Goal: Complete application form: Complete application form

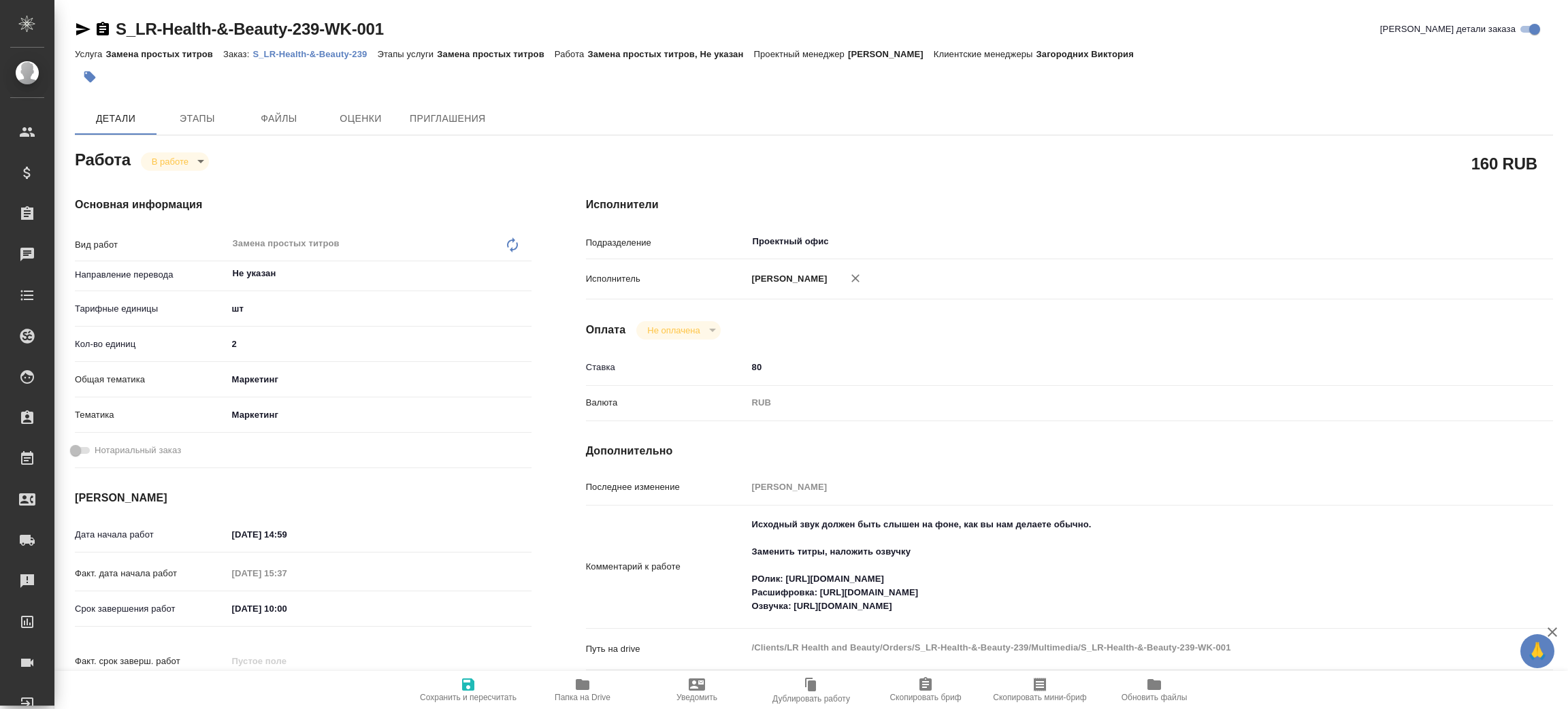
type textarea "x"
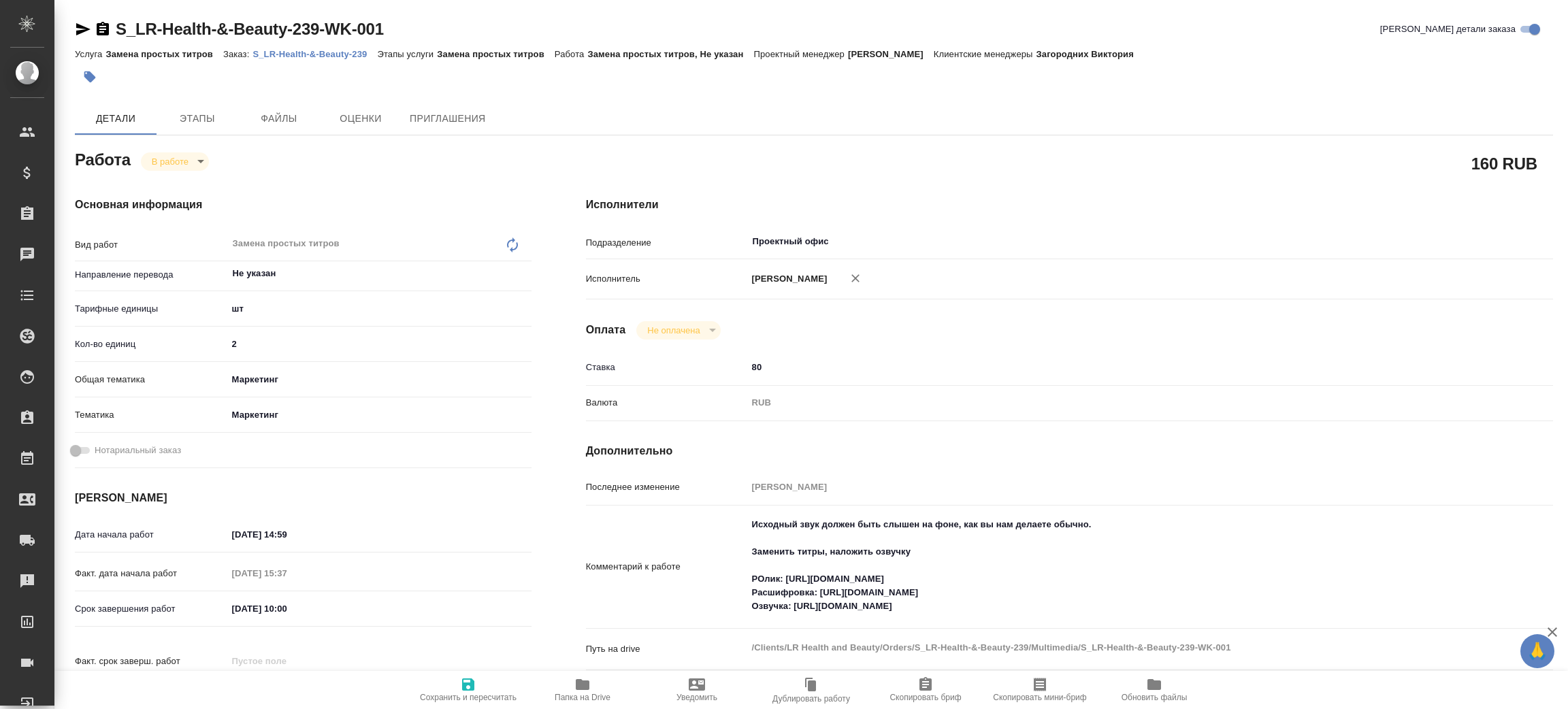
type textarea "x"
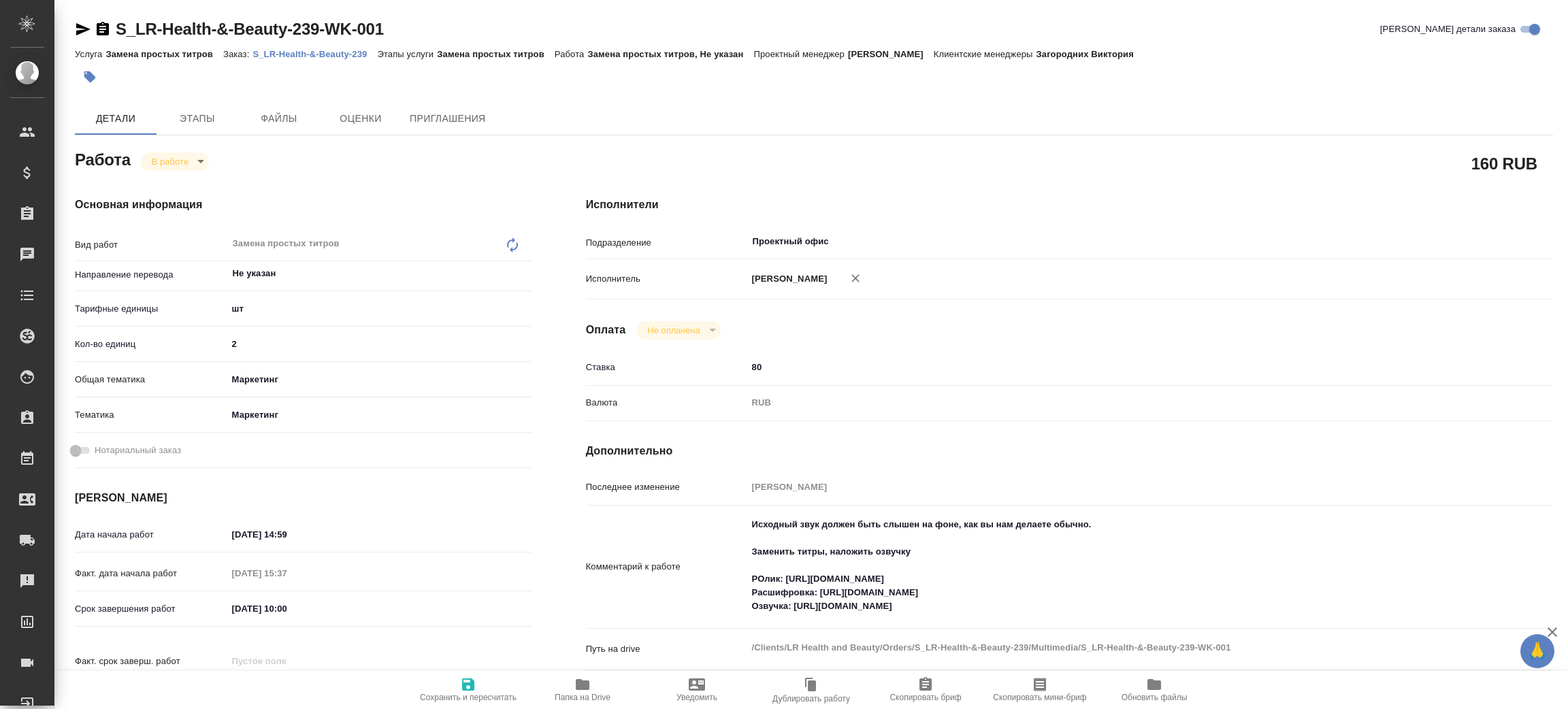
type textarea "x"
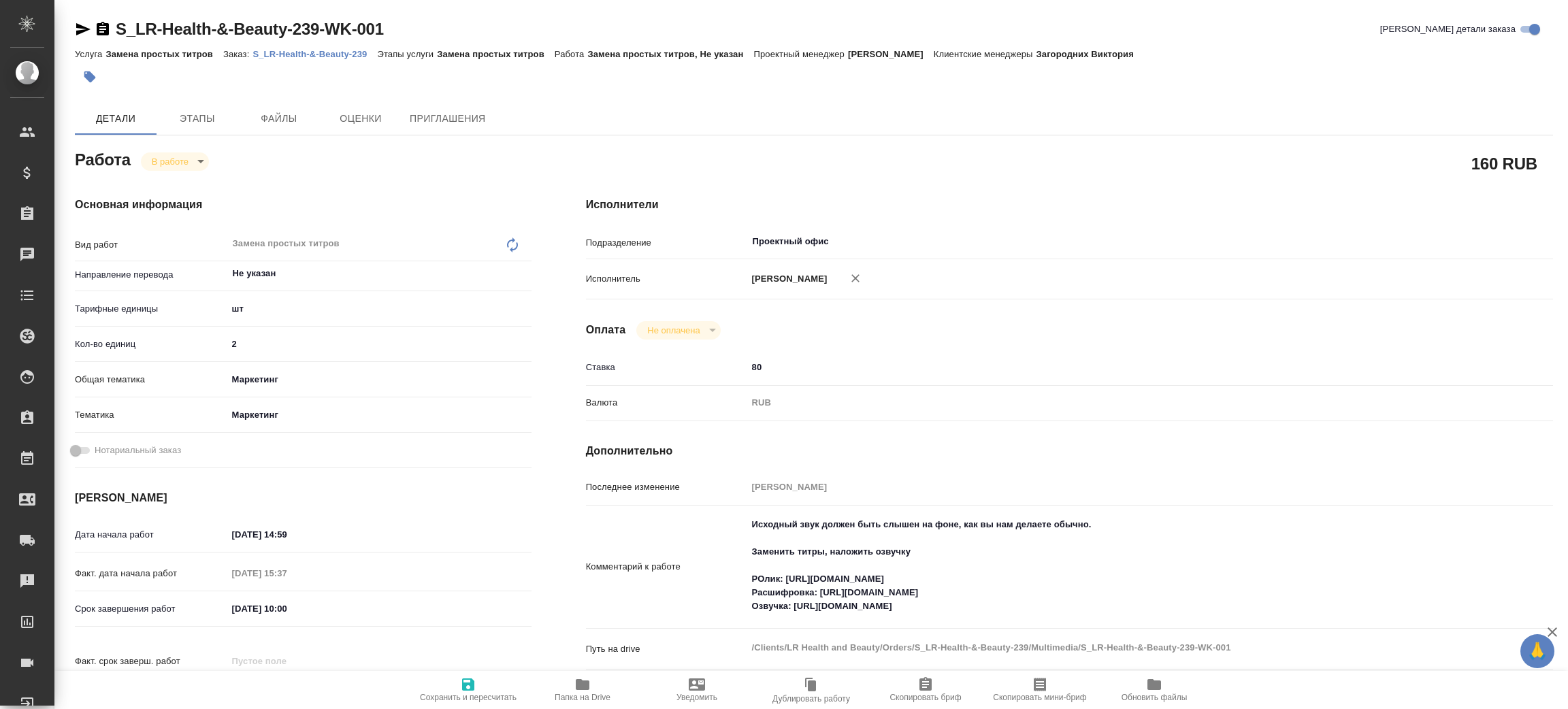
type textarea "x"
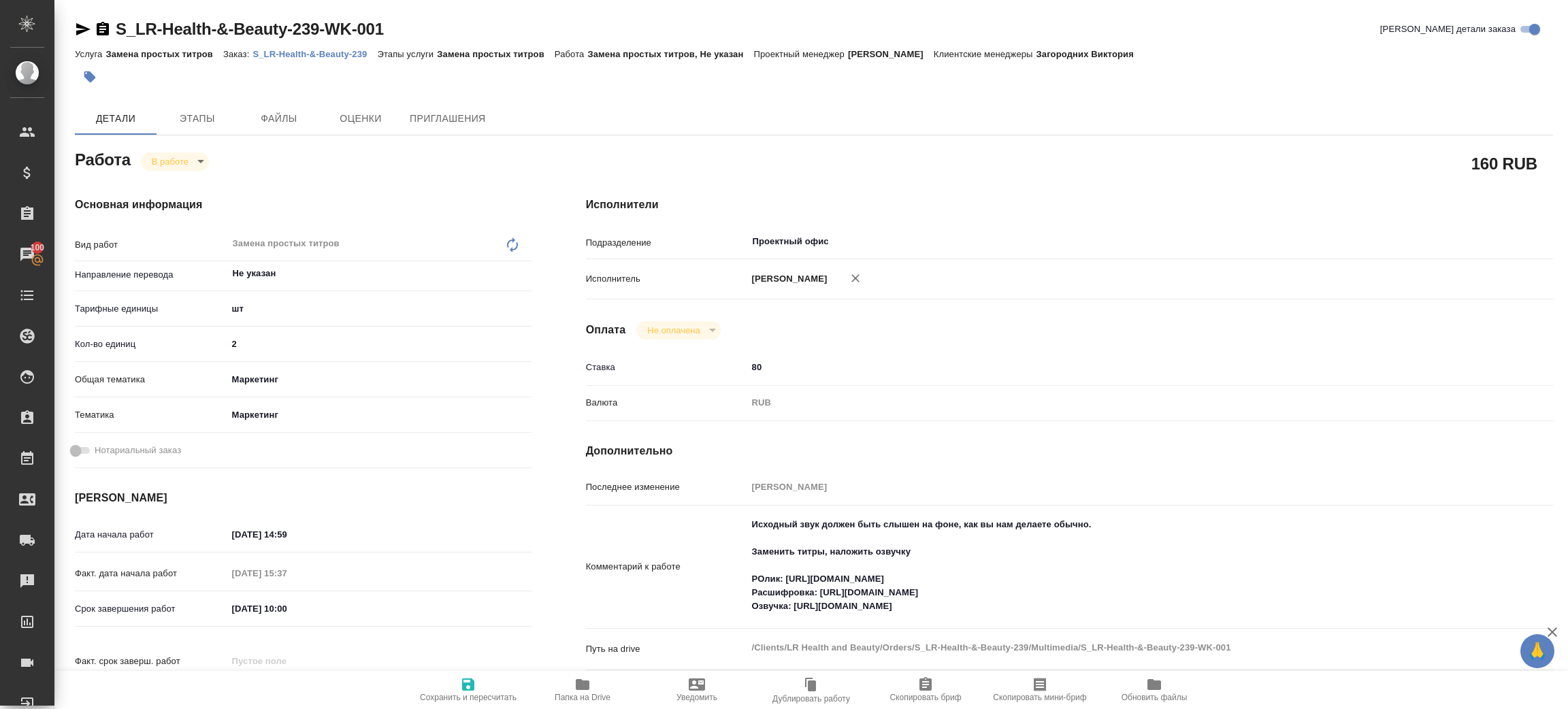
click at [271, 52] on p "S_LR-Health-&-Beauty-239" at bounding box center [315, 54] width 125 height 10
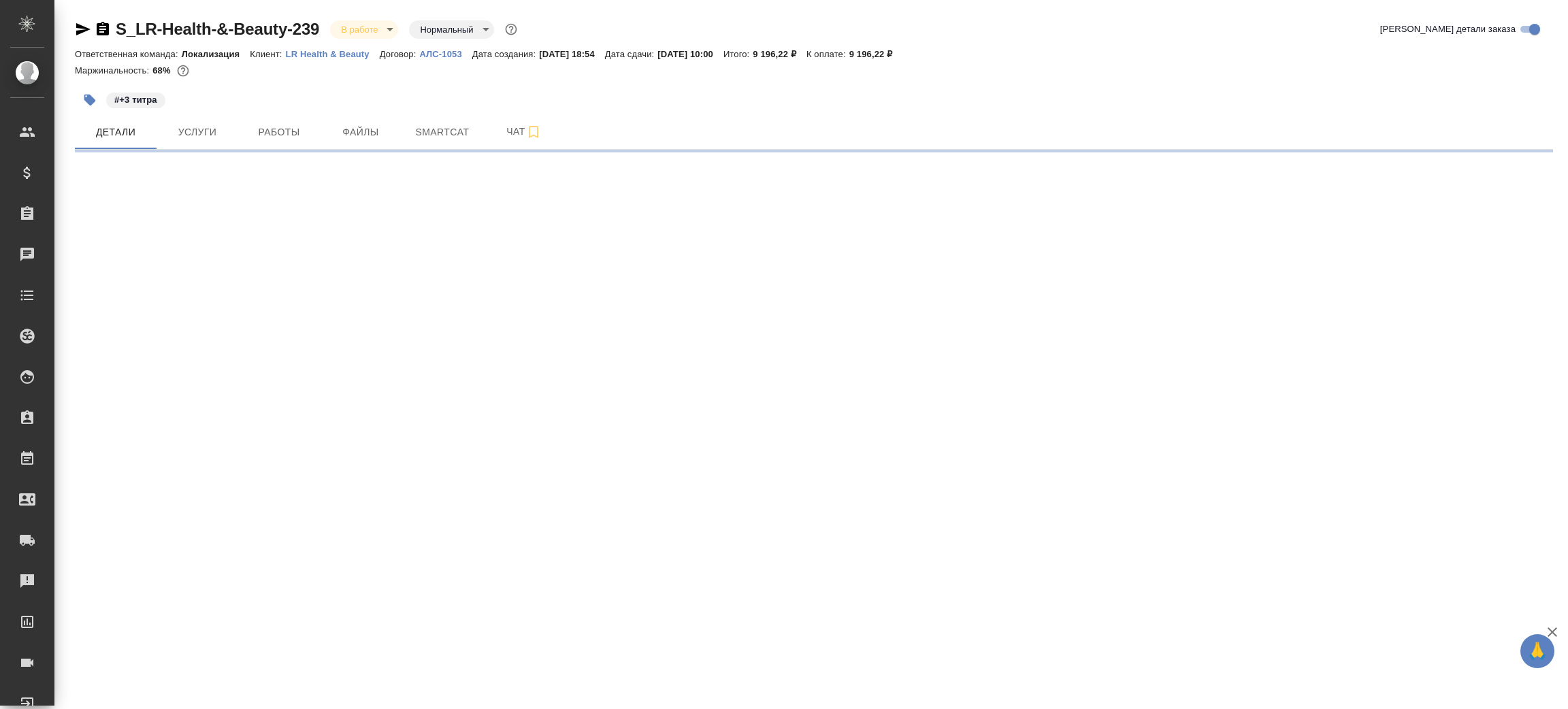
select select "RU"
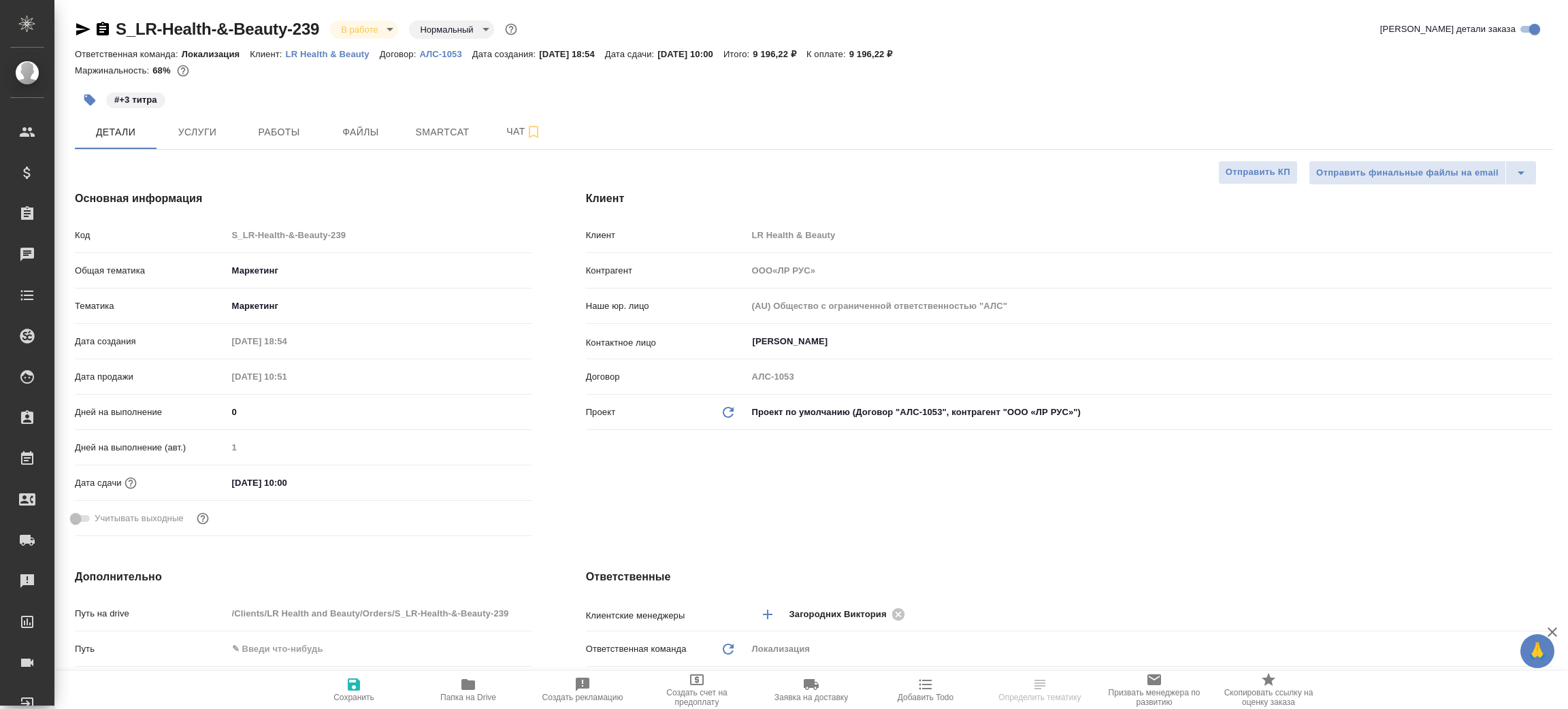
type textarea "x"
type input "ООО«ЛР РУС»"
type textarea "x"
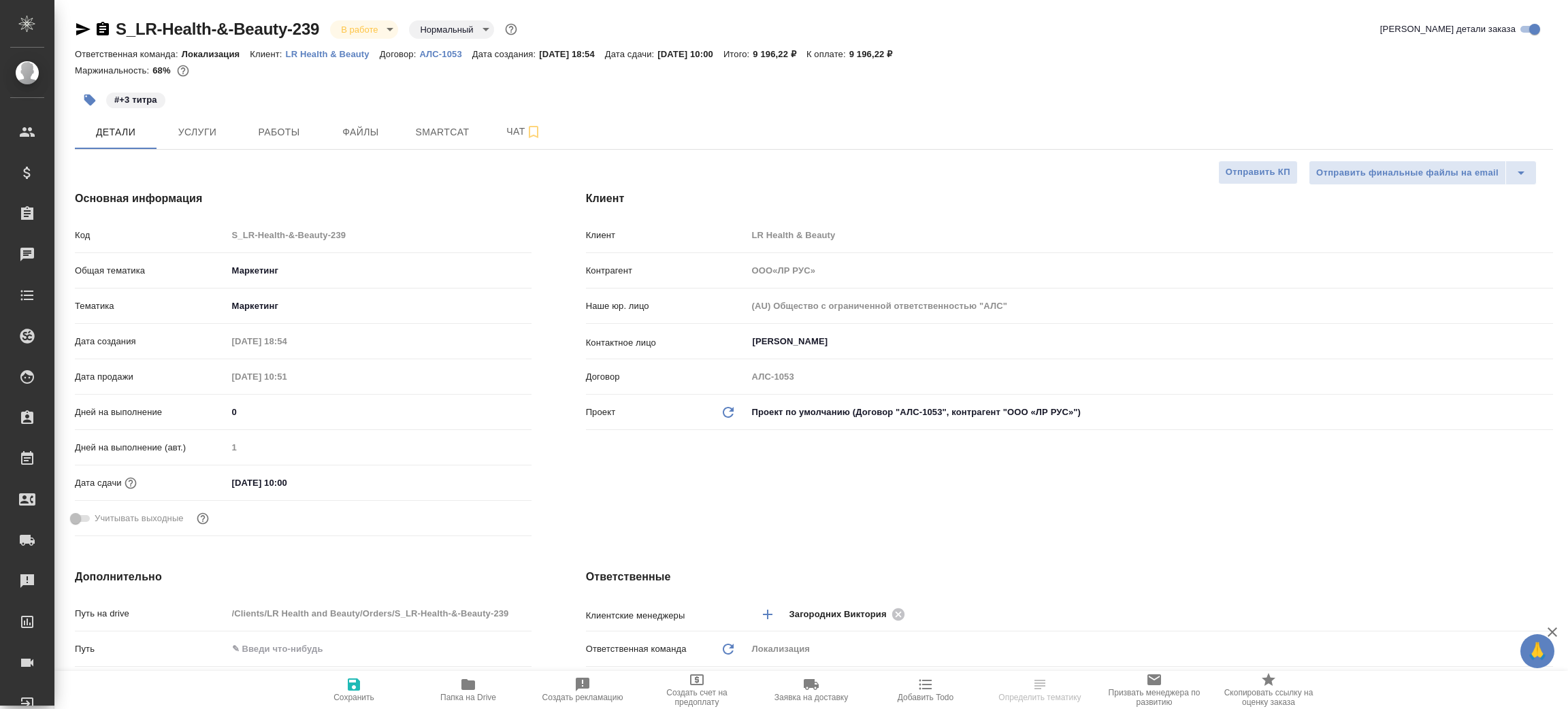
type textarea "x"
type input "[PERSON_NAME]"
type input "Сеитов Павел"
type input "ООО«ЛР РУС»"
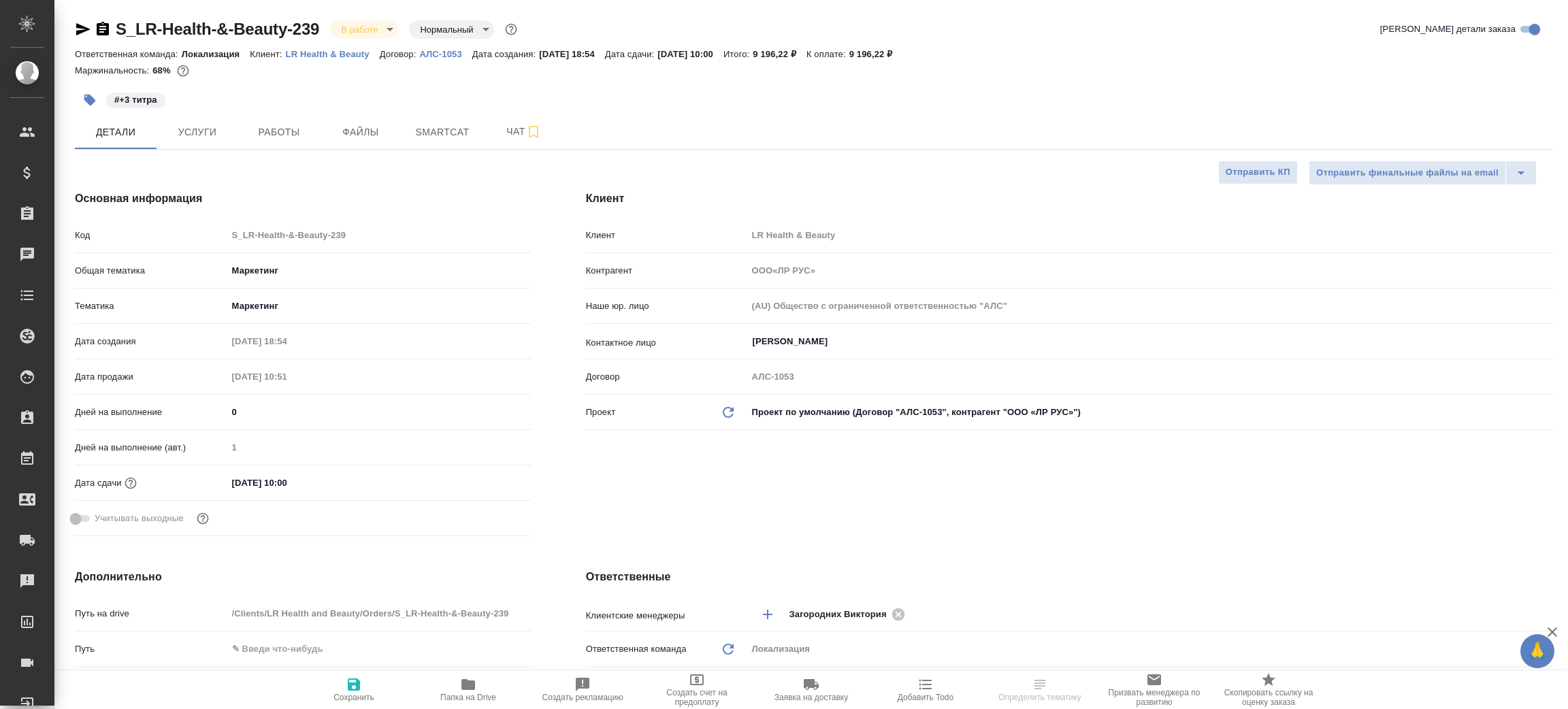
type textarea "x"
select select "RU"
type textarea "x"
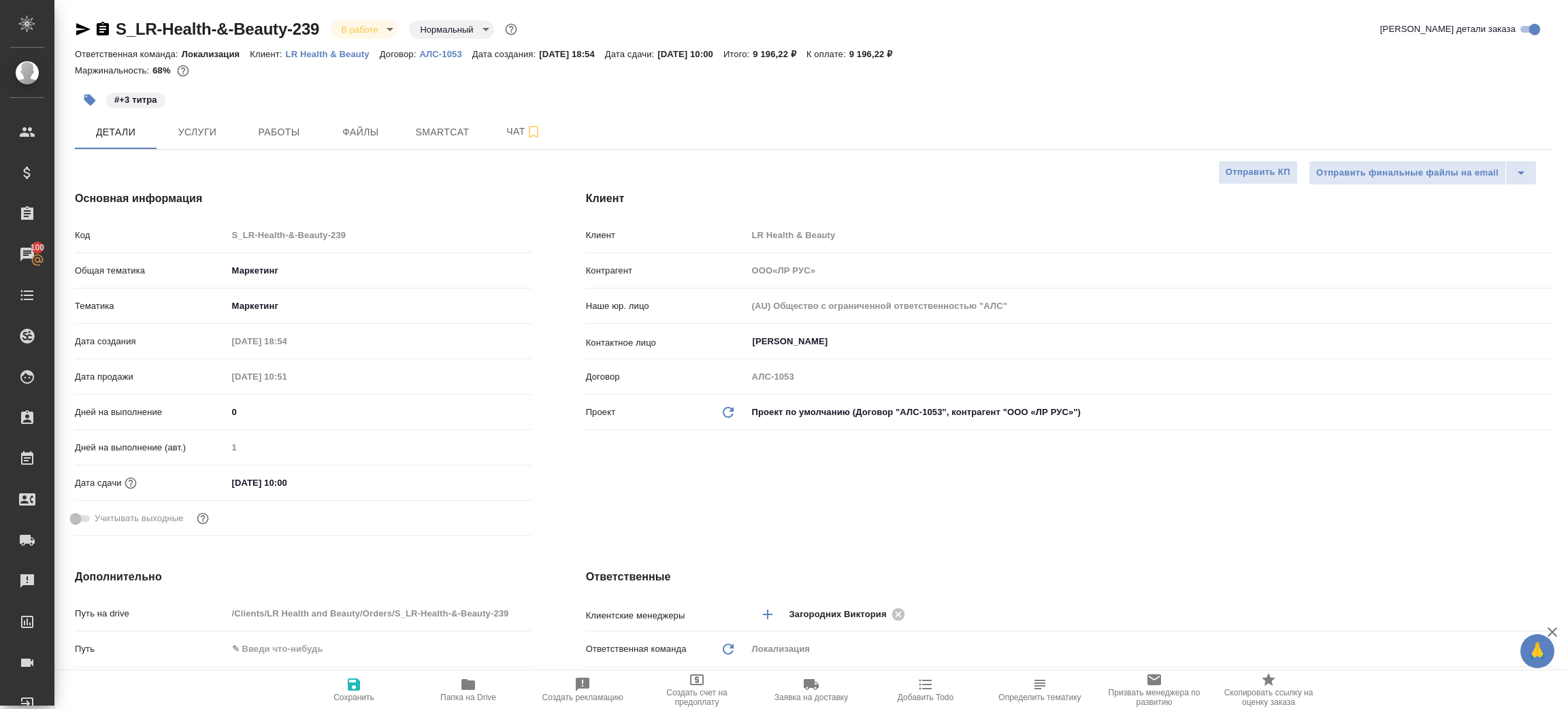
type textarea "x"
